Goal: Navigation & Orientation: Find specific page/section

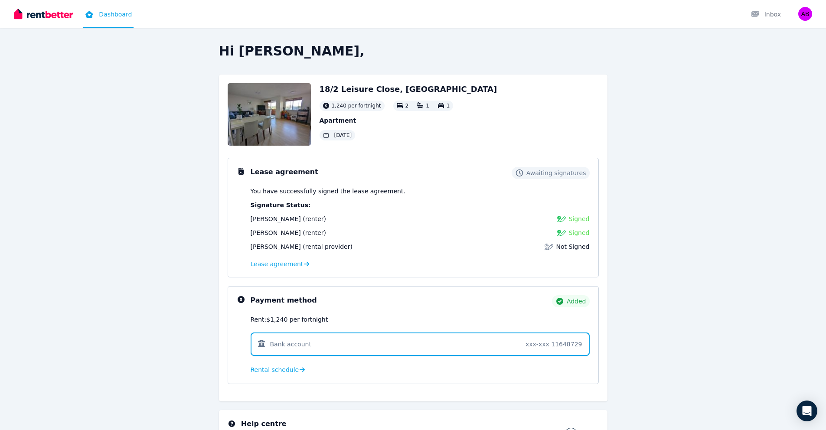
click at [107, 16] on link "Dashboard" at bounding box center [108, 14] width 50 height 28
click at [770, 13] on div "Inbox" at bounding box center [765, 14] width 30 height 9
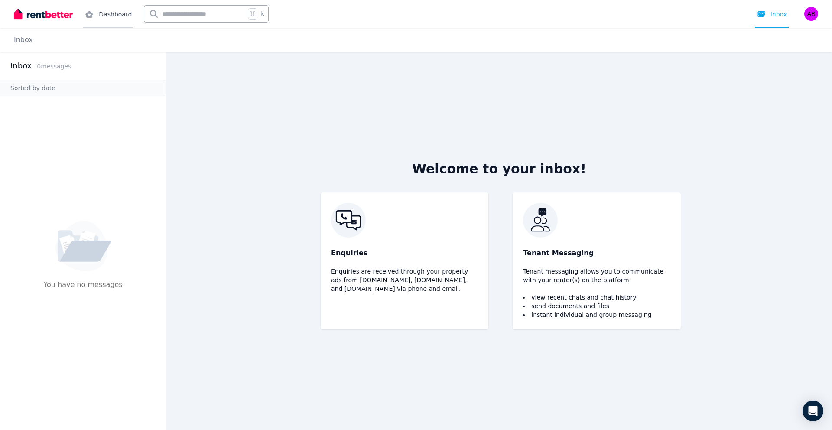
click at [117, 15] on link "Dashboard" at bounding box center [108, 14] width 50 height 28
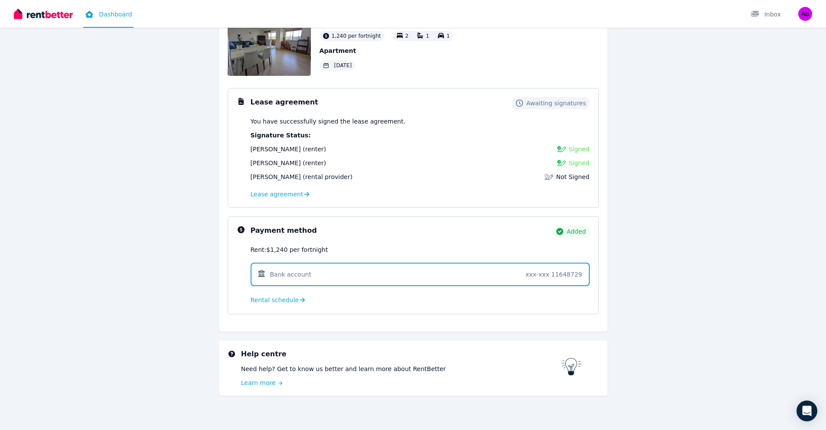
scroll to position [75, 0]
